Goal: Task Accomplishment & Management: Complete application form

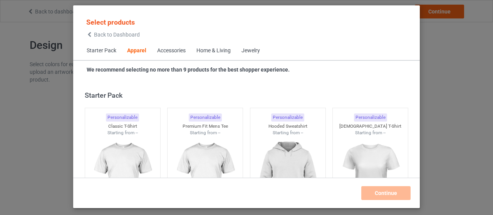
scroll to position [287, 0]
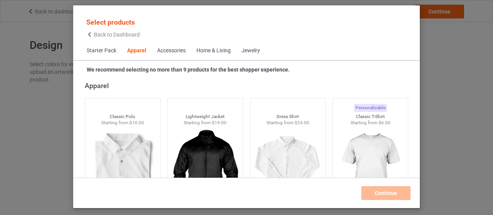
click at [101, 50] on span "Starter Pack" at bounding box center [101, 51] width 40 height 18
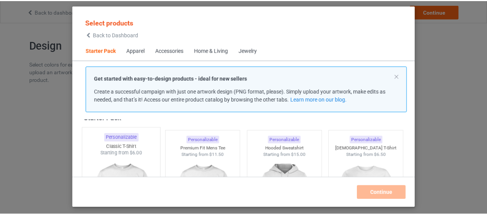
scroll to position [16, 0]
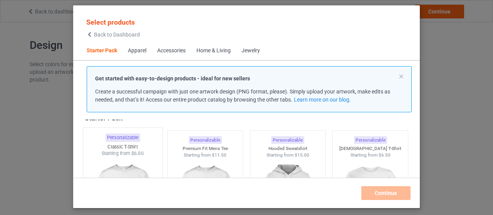
click at [123, 166] on img at bounding box center [122, 202] width 72 height 90
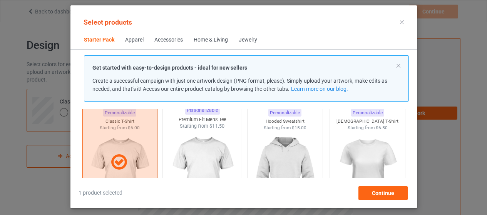
scroll to position [32, 0]
click at [195, 146] on img at bounding box center [202, 175] width 72 height 90
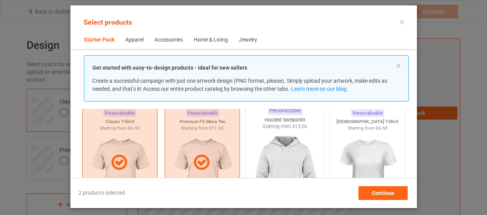
click at [262, 148] on img at bounding box center [285, 175] width 72 height 90
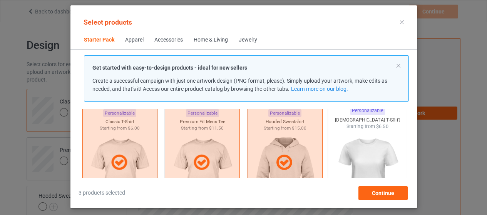
click at [364, 146] on img at bounding box center [367, 175] width 72 height 90
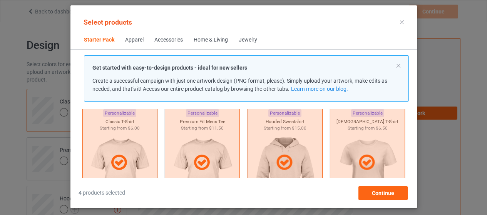
click at [169, 41] on div "Accessories" at bounding box center [168, 40] width 28 height 8
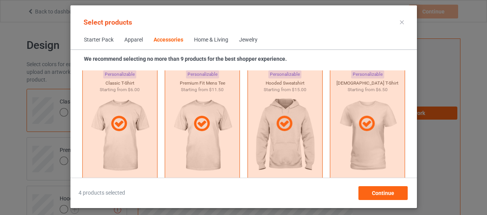
scroll to position [1692, 0]
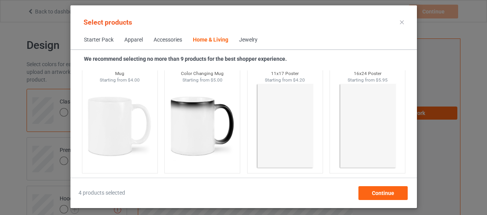
scroll to position [3501, 0]
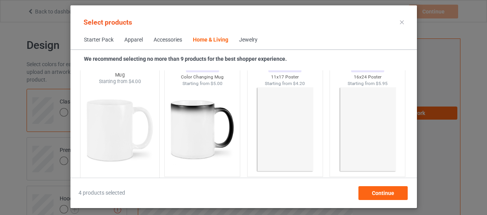
click at [127, 117] on img at bounding box center [120, 130] width 72 height 90
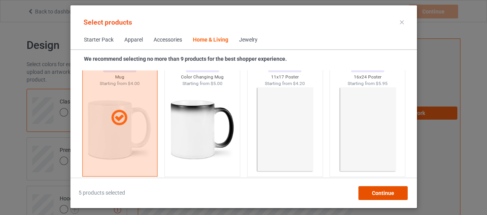
click at [375, 194] on span "Continue" at bounding box center [383, 193] width 22 height 6
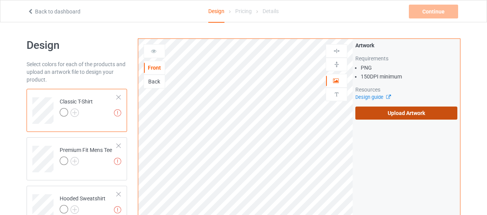
click at [388, 110] on label "Upload Artwork" at bounding box center [406, 113] width 102 height 13
click at [0, 0] on input "Upload Artwork" at bounding box center [0, 0] width 0 height 0
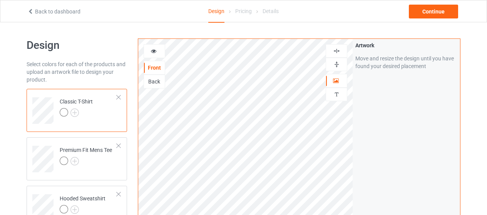
click at [338, 62] on img at bounding box center [336, 64] width 7 height 7
click at [337, 50] on img at bounding box center [336, 50] width 7 height 7
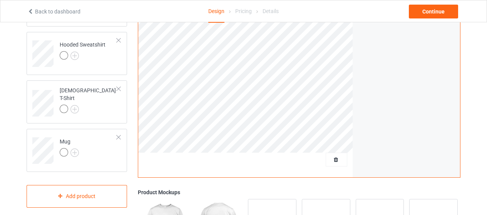
scroll to position [160, 0]
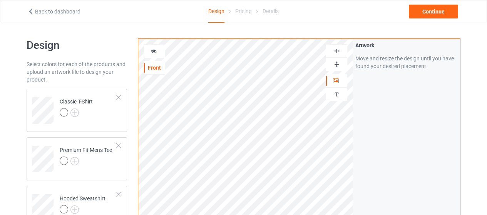
click at [339, 64] on img at bounding box center [336, 64] width 7 height 7
click at [337, 46] on div at bounding box center [337, 50] width 22 height 13
click at [86, 121] on td "Classic T-Shirt" at bounding box center [88, 108] width 66 height 32
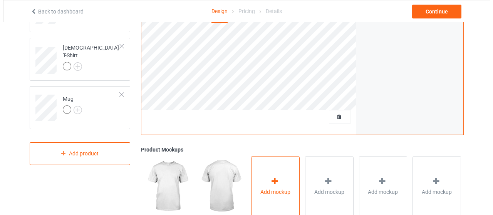
scroll to position [198, 0]
click at [273, 184] on icon at bounding box center [272, 181] width 10 height 8
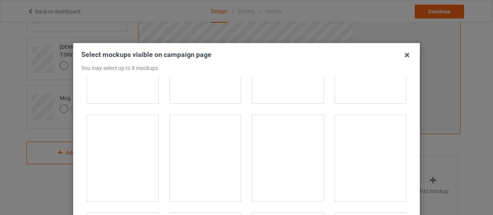
scroll to position [1438, 0]
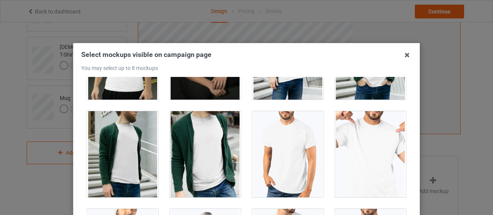
click at [365, 159] on div at bounding box center [370, 154] width 71 height 86
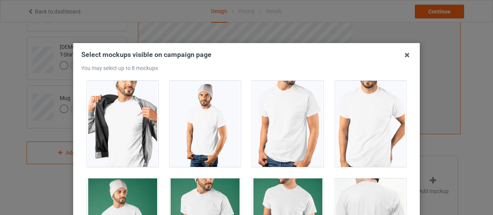
scroll to position [1567, 0]
click at [120, 136] on div at bounding box center [122, 123] width 71 height 86
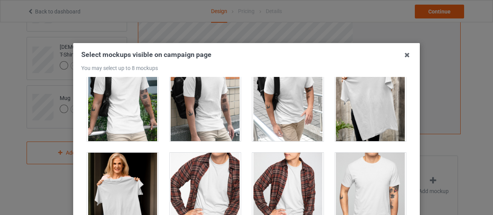
scroll to position [2078, 0]
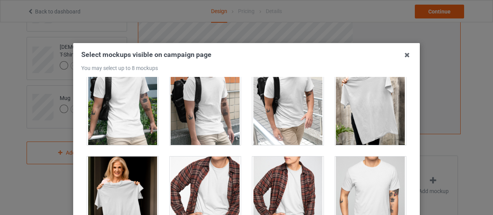
click at [358, 116] on div at bounding box center [370, 102] width 71 height 86
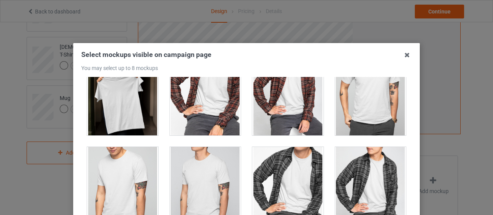
scroll to position [2191, 0]
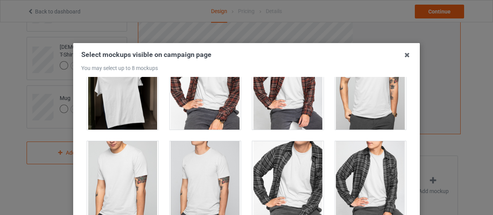
click at [122, 118] on div at bounding box center [122, 87] width 71 height 86
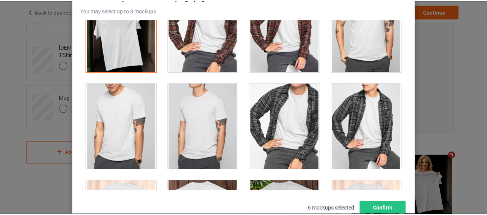
scroll to position [112, 0]
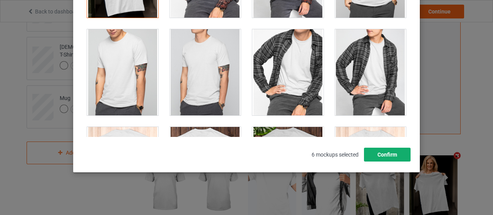
click at [380, 153] on button "Confirm" at bounding box center [387, 155] width 47 height 14
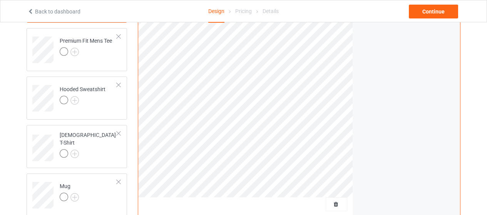
scroll to position [54, 0]
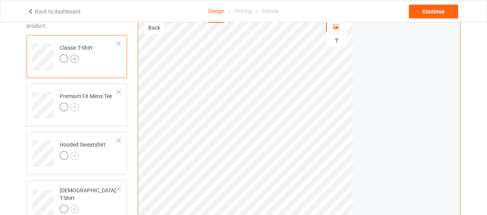
click at [75, 60] on img at bounding box center [74, 59] width 8 height 8
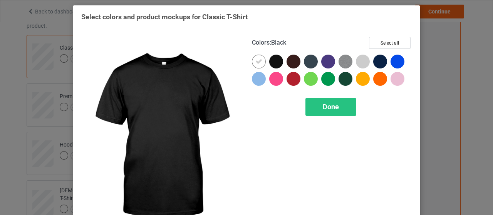
click at [271, 62] on div at bounding box center [276, 62] width 14 height 14
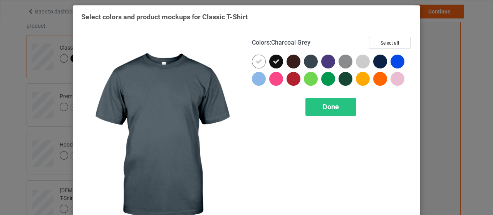
click at [312, 63] on div at bounding box center [311, 62] width 14 height 14
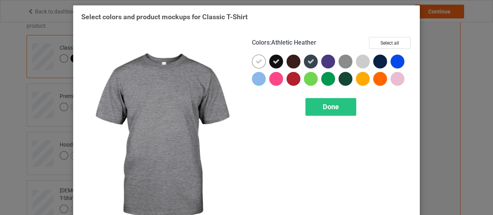
click at [344, 65] on img at bounding box center [345, 62] width 14 height 14
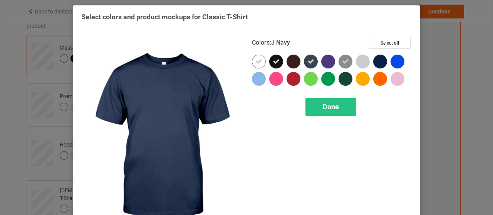
click at [375, 62] on div at bounding box center [380, 62] width 14 height 14
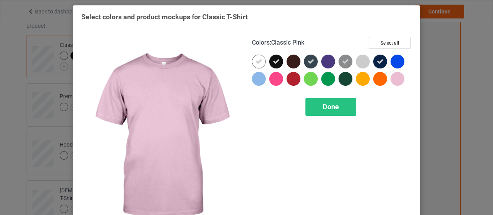
click at [394, 74] on div at bounding box center [397, 79] width 14 height 14
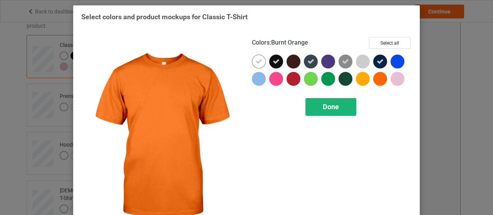
click at [342, 103] on div "Done" at bounding box center [330, 107] width 51 height 18
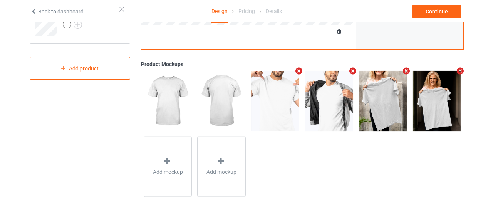
scroll to position [283, 0]
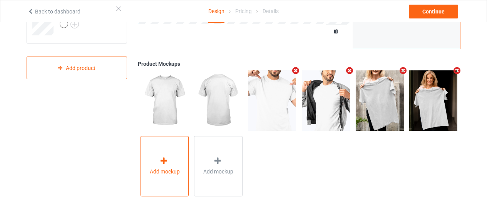
click at [164, 167] on div at bounding box center [164, 162] width 11 height 11
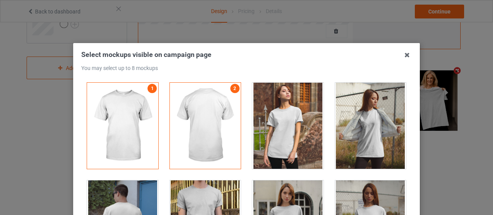
click at [350, 135] on div at bounding box center [370, 126] width 71 height 86
click at [277, 136] on div at bounding box center [287, 126] width 71 height 86
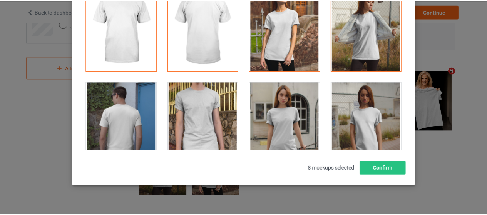
scroll to position [136, 0]
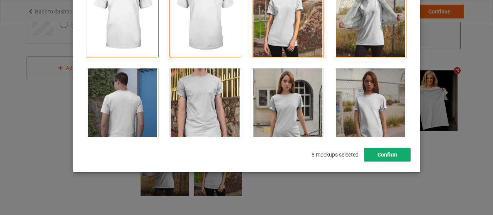
click at [390, 152] on button "Confirm" at bounding box center [387, 155] width 47 height 14
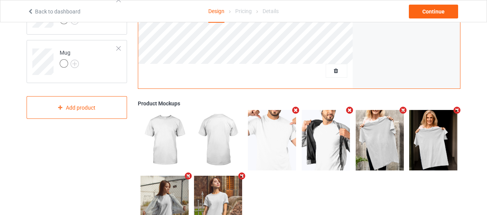
scroll to position [241, 0]
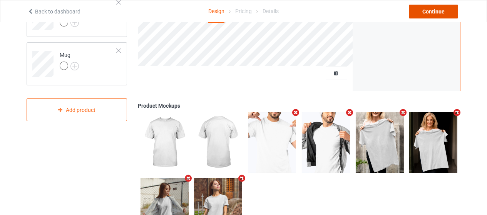
click at [444, 8] on div "Continue" at bounding box center [433, 12] width 49 height 14
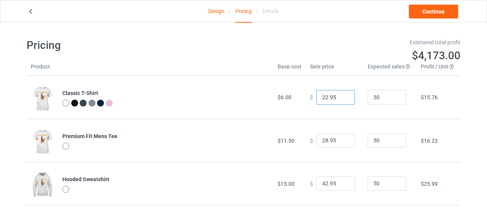
drag, startPoint x: 323, startPoint y: 99, endPoint x: 315, endPoint y: 99, distance: 8.1
click at [316, 99] on input "22.95" at bounding box center [335, 97] width 39 height 15
click at [347, 110] on td "$ 18.95" at bounding box center [335, 97] width 58 height 43
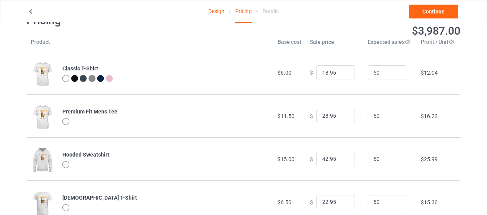
scroll to position [23, 0]
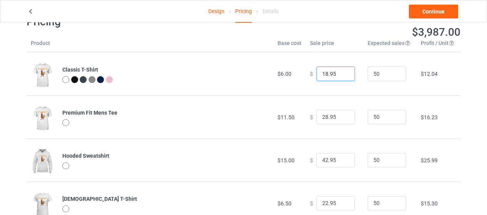
click at [322, 75] on input "18.95" at bounding box center [335, 74] width 39 height 15
type input "19.95"
click at [344, 87] on td "$ 19.95" at bounding box center [335, 73] width 58 height 43
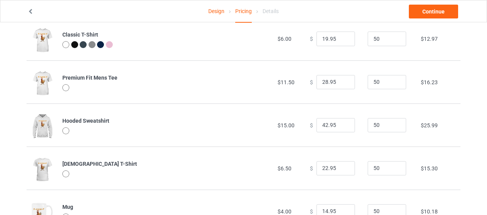
scroll to position [0, 0]
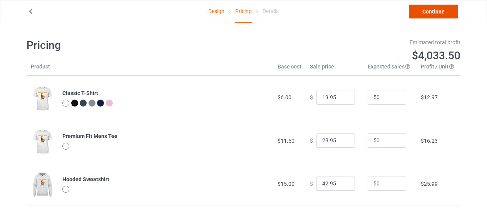
click at [435, 11] on link "Continue" at bounding box center [433, 12] width 49 height 14
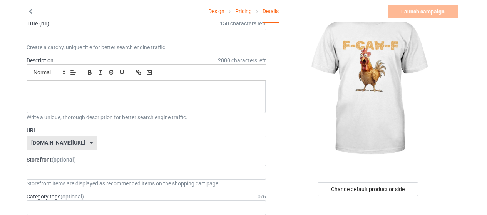
scroll to position [42, 0]
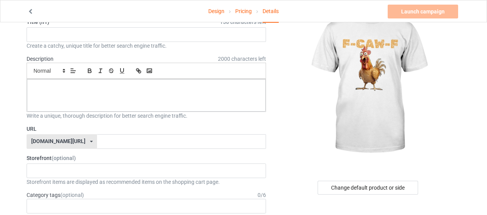
click at [92, 142] on div "[DOMAIN_NAME][URL] [DOMAIN_NAME][URL] [DOMAIN_NAME][URL] 5ed1cdb23afd276003783c…" at bounding box center [62, 141] width 70 height 15
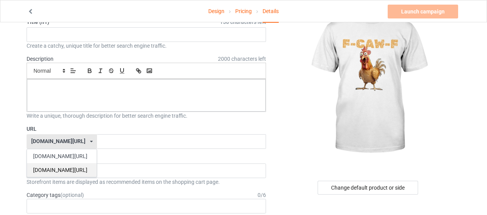
click at [70, 172] on div "[DOMAIN_NAME][URL]" at bounding box center [62, 170] width 70 height 14
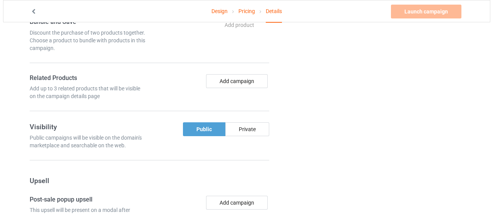
scroll to position [420, 0]
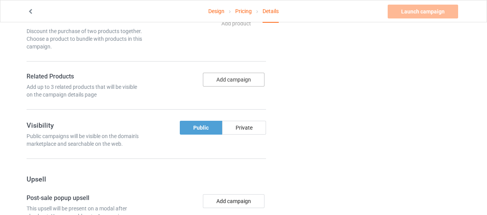
click at [235, 77] on button "Add campaign" at bounding box center [234, 80] width 62 height 14
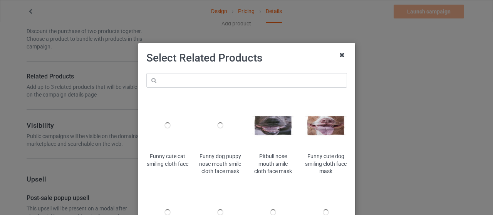
click at [339, 57] on icon at bounding box center [342, 55] width 12 height 12
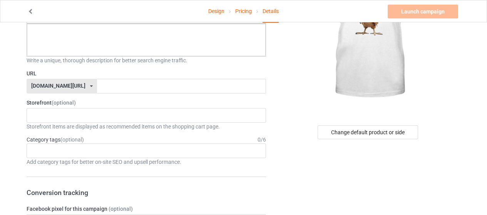
scroll to position [92, 0]
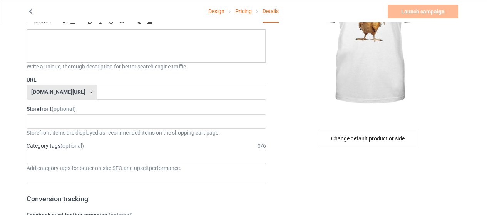
click at [65, 96] on div "[DOMAIN_NAME][URL] [DOMAIN_NAME][URL] [DOMAIN_NAME][URL] 5ed1cdb23afd276003783c…" at bounding box center [62, 92] width 70 height 15
click at [59, 109] on div "[DOMAIN_NAME][URL]" at bounding box center [62, 107] width 70 height 14
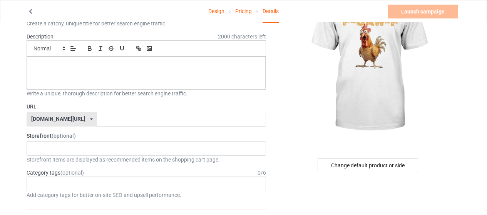
scroll to position [61, 0]
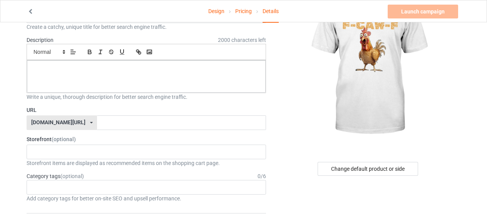
click at [87, 121] on div "[DOMAIN_NAME][URL] [DOMAIN_NAME][URL] [DOMAIN_NAME][URL] 5ed1cdb23afd276003783c…" at bounding box center [62, 123] width 70 height 15
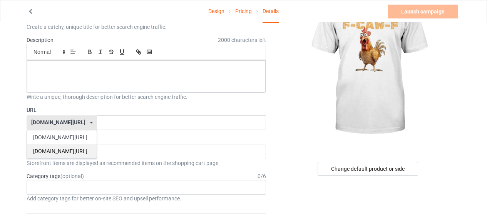
click at [59, 152] on div "[DOMAIN_NAME][URL]" at bounding box center [62, 151] width 70 height 14
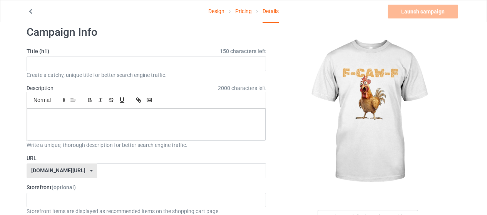
scroll to position [2, 0]
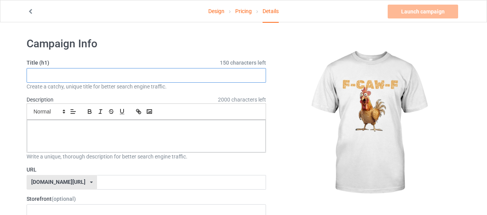
click at [85, 74] on input "text" at bounding box center [146, 75] width 239 height 15
paste input "Camping Herzschlag [MEDICAL_DATA] Wohnmobil"
drag, startPoint x: 32, startPoint y: 74, endPoint x: 22, endPoint y: 74, distance: 10.4
type input "Camping Herzschlag [MEDICAL_DATA] Wohnmobil"
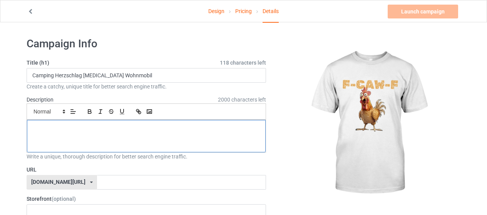
click at [88, 137] on div at bounding box center [146, 136] width 239 height 32
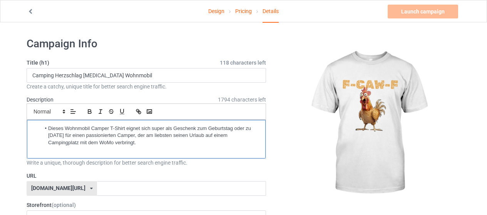
scroll to position [0, 0]
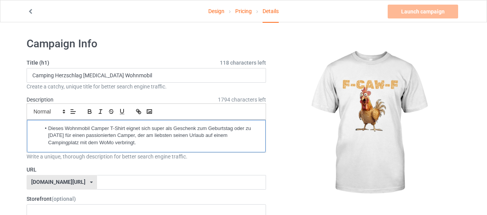
click at [62, 131] on li "Dieses Wohnmobil Camper T-Shirt eignet sich super als Geschenk zum Geburtstag o…" at bounding box center [150, 135] width 219 height 21
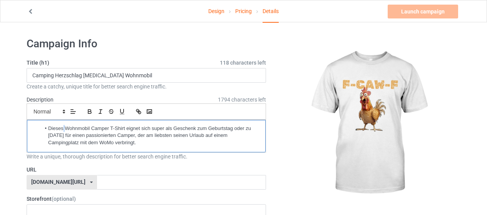
click at [47, 126] on li "Dieses Wohnmobil Camper T-Shirt eignet sich super als Geschenk zum Geburtstag o…" at bounding box center [150, 135] width 219 height 21
drag, startPoint x: 100, startPoint y: 144, endPoint x: 21, endPoint y: 127, distance: 80.8
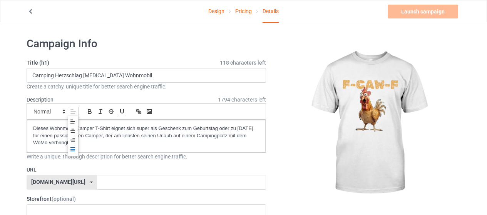
click at [73, 147] on icon at bounding box center [73, 149] width 6 height 6
click at [72, 122] on icon at bounding box center [73, 122] width 6 height 6
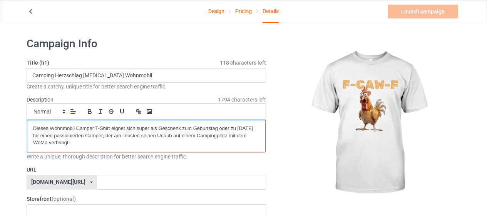
click at [113, 146] on div "Dieses Wohnmobil Camper T-Shirt eignet sich super als Geschenk zum Geburtstag o…" at bounding box center [146, 136] width 239 height 32
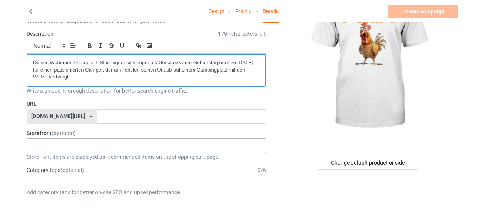
scroll to position [73, 0]
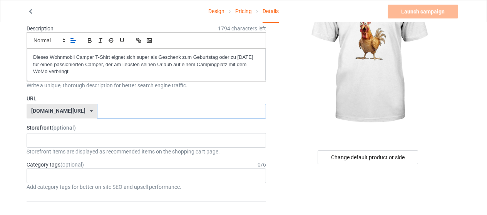
click at [128, 117] on input "text" at bounding box center [181, 111] width 169 height 15
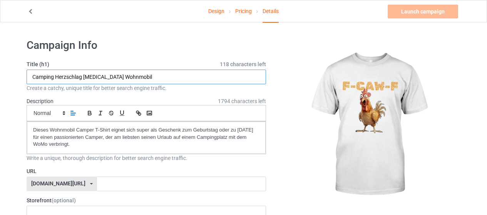
drag, startPoint x: 82, startPoint y: 78, endPoint x: 57, endPoint y: 77, distance: 25.1
click at [57, 77] on input "Camping Herzschlag [MEDICAL_DATA] Wohnmobil" at bounding box center [146, 77] width 239 height 15
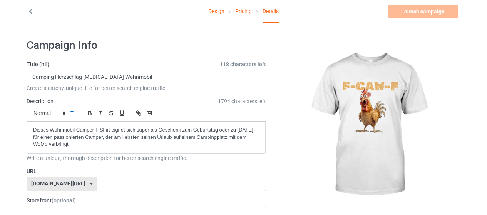
click at [97, 178] on input "text" at bounding box center [181, 184] width 169 height 15
paste input "Herzschlag"
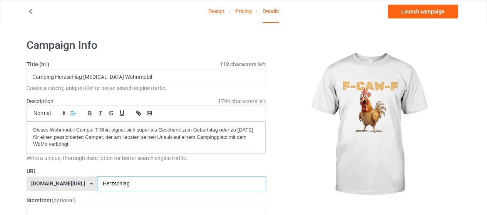
type input "Herzschlag"
click at [134, 199] on label "Storefront (optional)" at bounding box center [146, 201] width 239 height 8
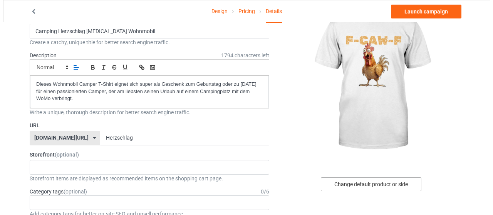
scroll to position [40, 0]
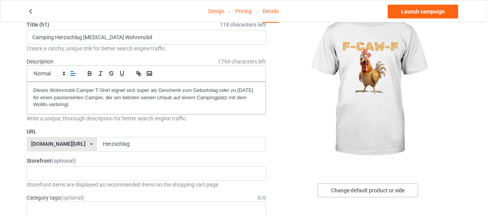
click at [357, 188] on div "Change default product or side" at bounding box center [368, 191] width 100 height 14
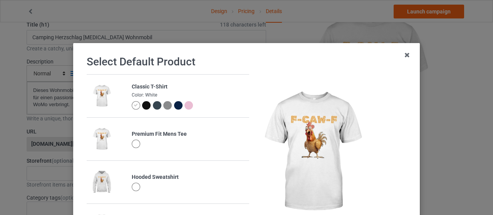
click at [143, 105] on div at bounding box center [146, 105] width 8 height 8
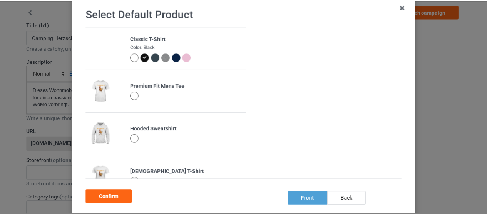
scroll to position [45, 0]
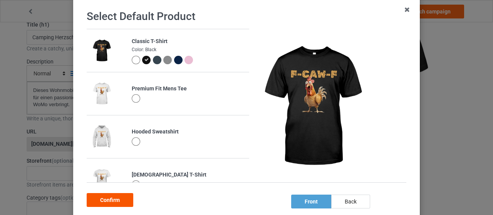
click at [109, 203] on div "Confirm" at bounding box center [110, 200] width 47 height 14
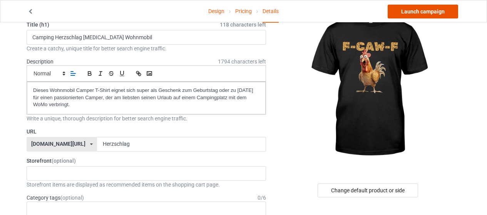
click at [436, 9] on link "Launch campaign" at bounding box center [423, 12] width 70 height 14
